Goal: Find specific page/section: Find specific page/section

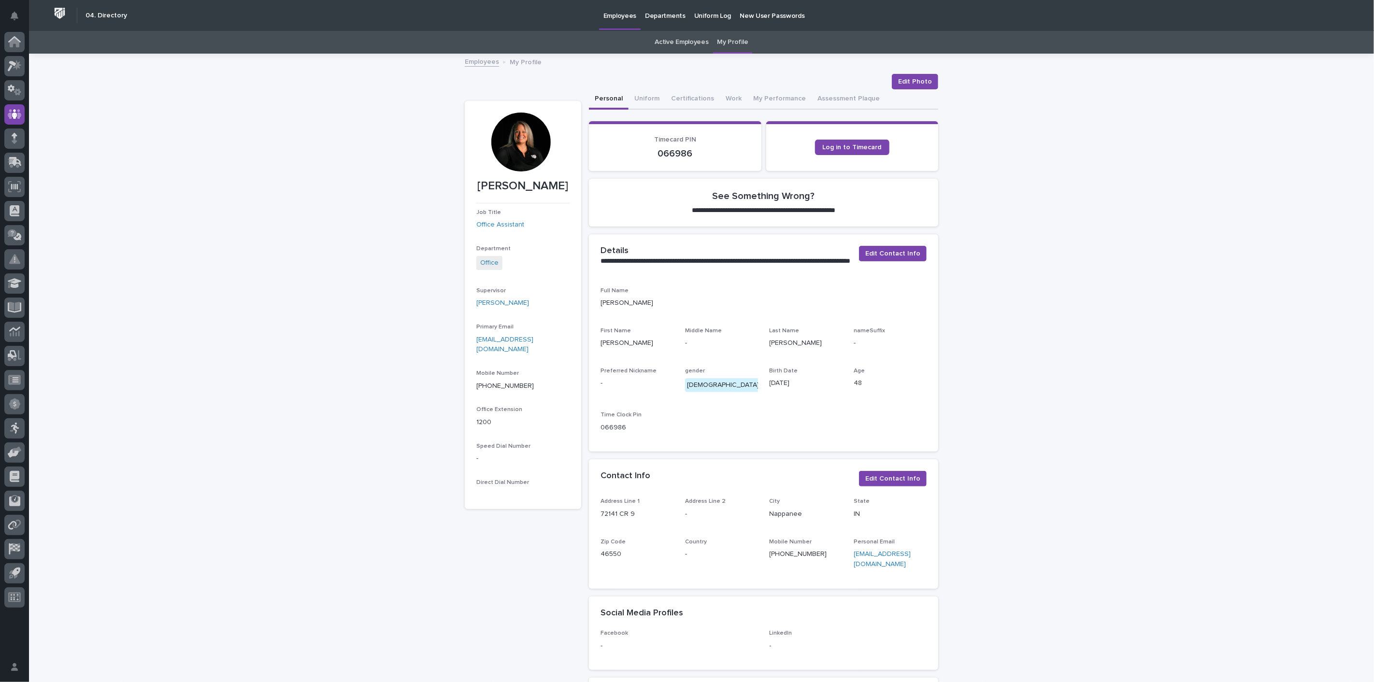
click at [738, 39] on link "My Profile" at bounding box center [732, 42] width 31 height 23
click at [682, 42] on link "Active Employees" at bounding box center [682, 42] width 54 height 23
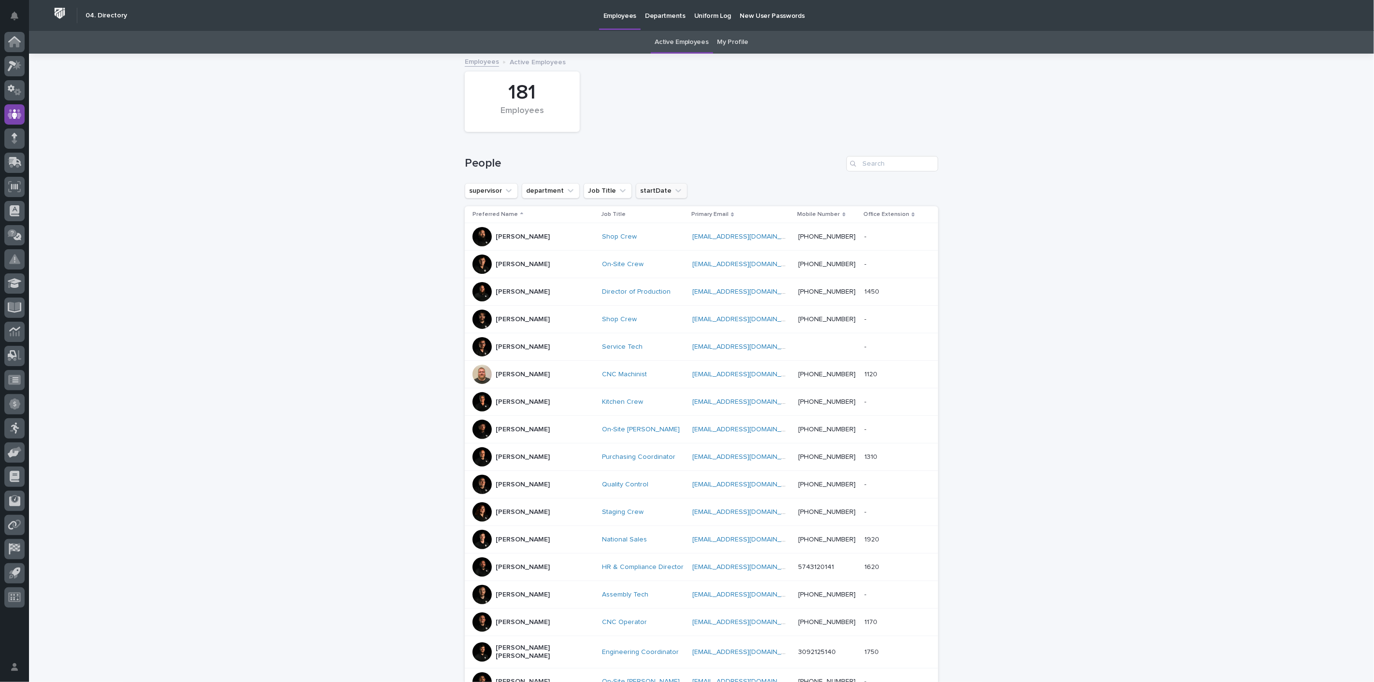
click at [659, 191] on button "startDate" at bounding box center [662, 190] width 52 height 15
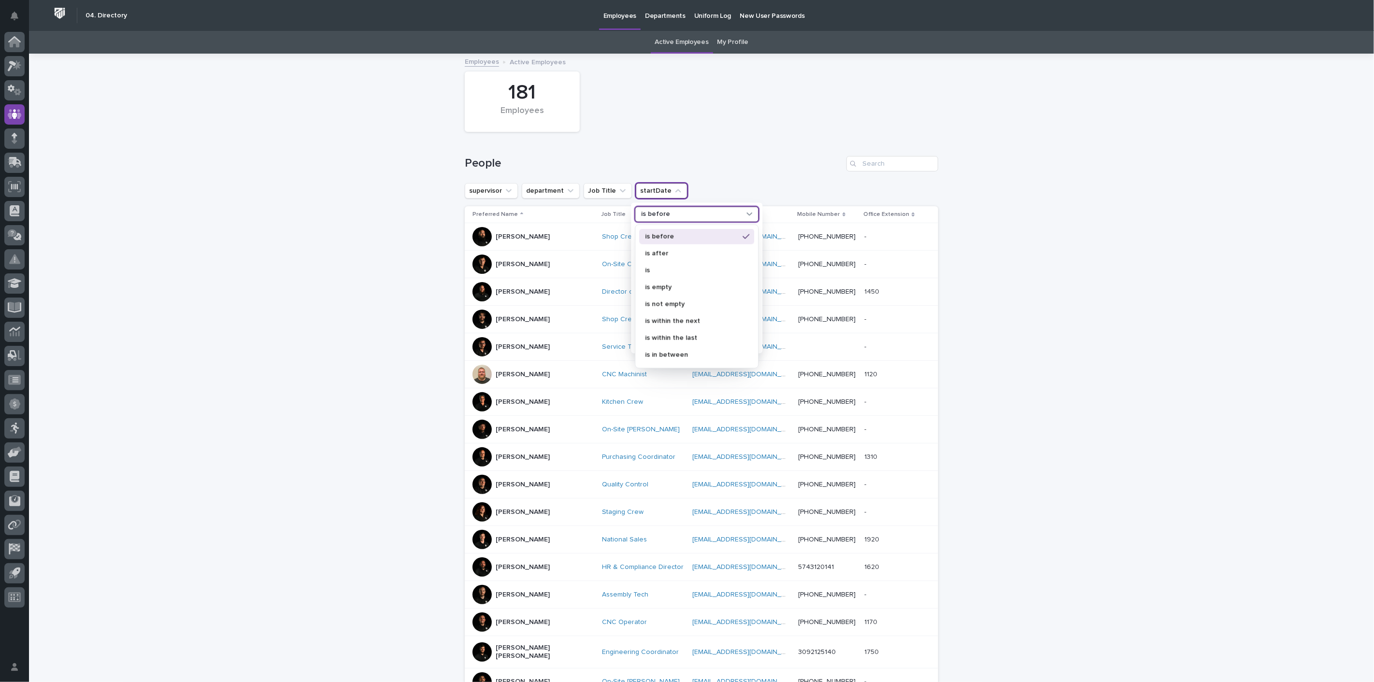
click at [664, 217] on div "is before" at bounding box center [690, 214] width 107 height 10
click at [667, 250] on p "is after" at bounding box center [692, 253] width 94 height 7
click at [665, 266] on p "[DATE]" at bounding box center [691, 269] width 102 height 7
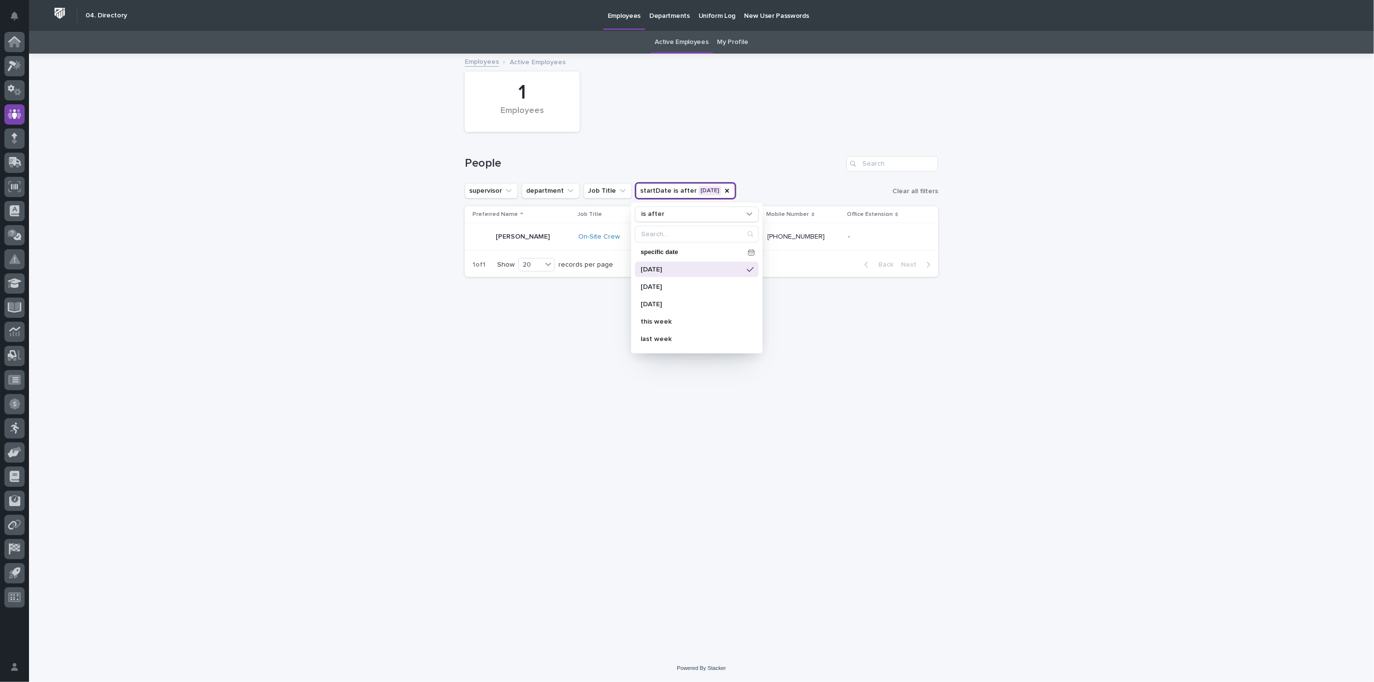
click at [351, 319] on div "Loading... Saving… Loading... Saving… 1 Employees People supervisor department …" at bounding box center [701, 355] width 1345 height 600
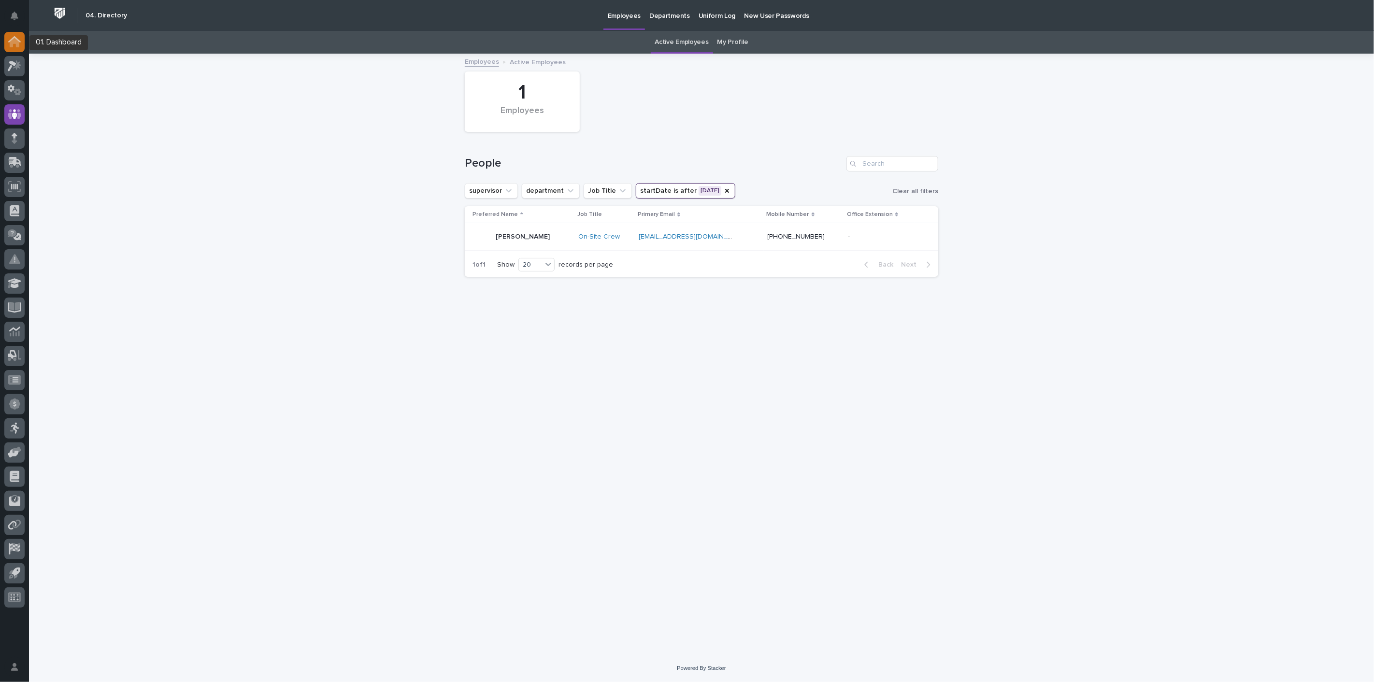
click at [14, 39] on icon at bounding box center [15, 43] width 10 height 10
